Goal: Task Accomplishment & Management: Use online tool/utility

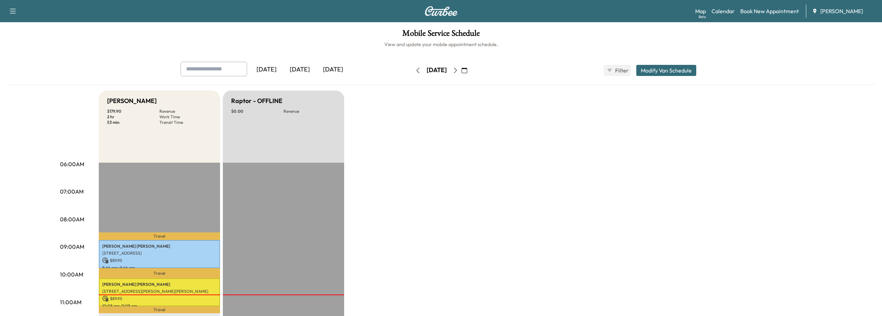
scroll to position [69, 0]
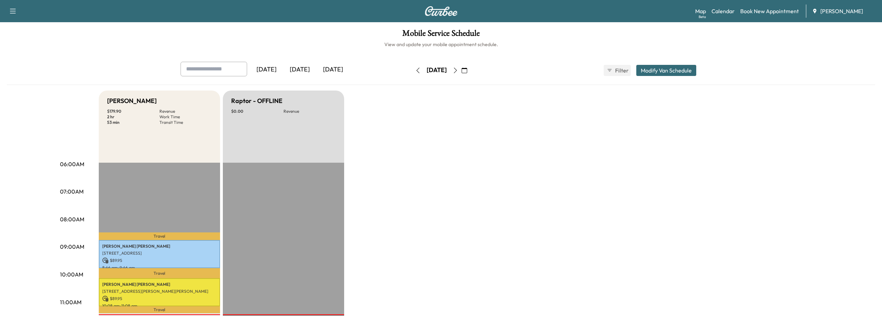
click at [467, 70] on icon "button" at bounding box center [464, 71] width 6 height 6
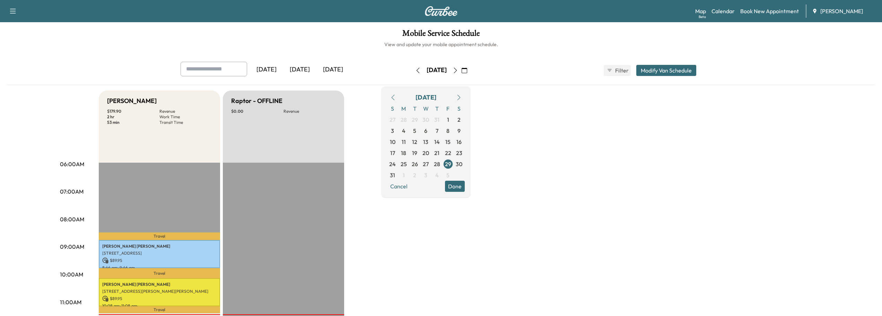
click at [461, 98] on icon "button" at bounding box center [459, 98] width 6 height 6
click at [405, 118] on span "1" at bounding box center [404, 119] width 2 height 8
